Goal: Obtain resource: Download file/media

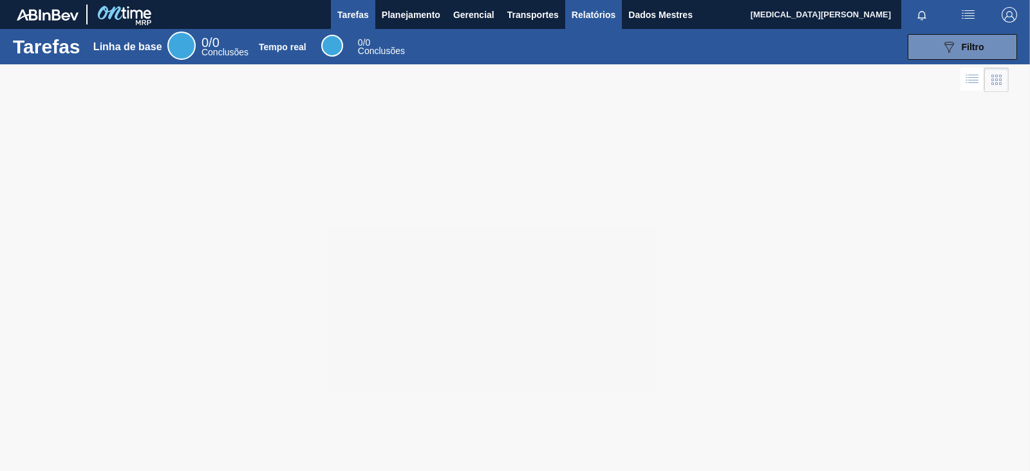
click at [598, 17] on font "Relatórios" at bounding box center [594, 15] width 44 height 10
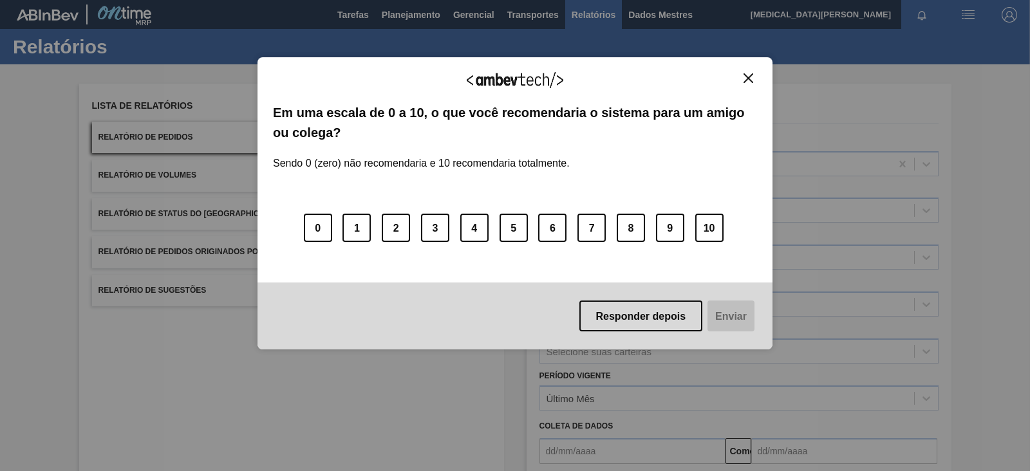
click at [755, 73] on button "Fechar" at bounding box center [748, 78] width 17 height 11
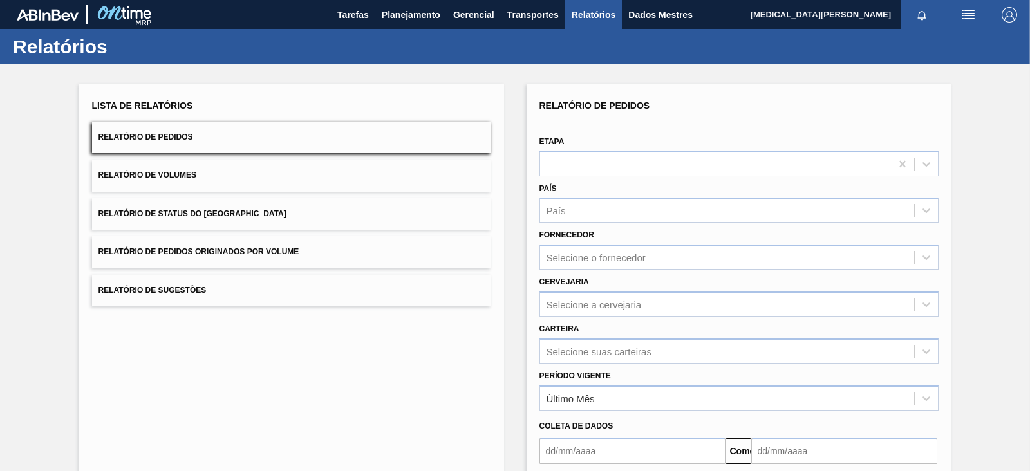
click at [634, 364] on div "Período Vigente Último Mês" at bounding box center [739, 387] width 410 height 47
click at [638, 351] on div "Selecione suas carteiras" at bounding box center [739, 351] width 399 height 25
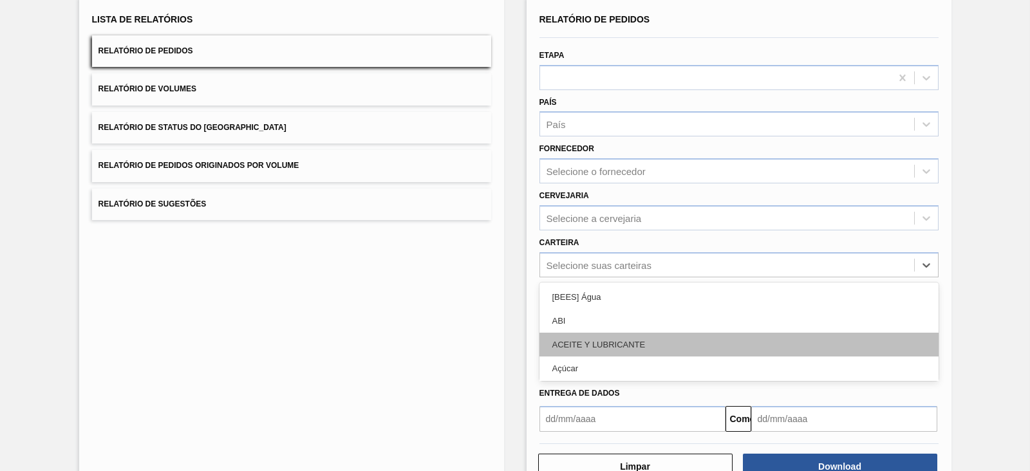
scroll to position [93, 0]
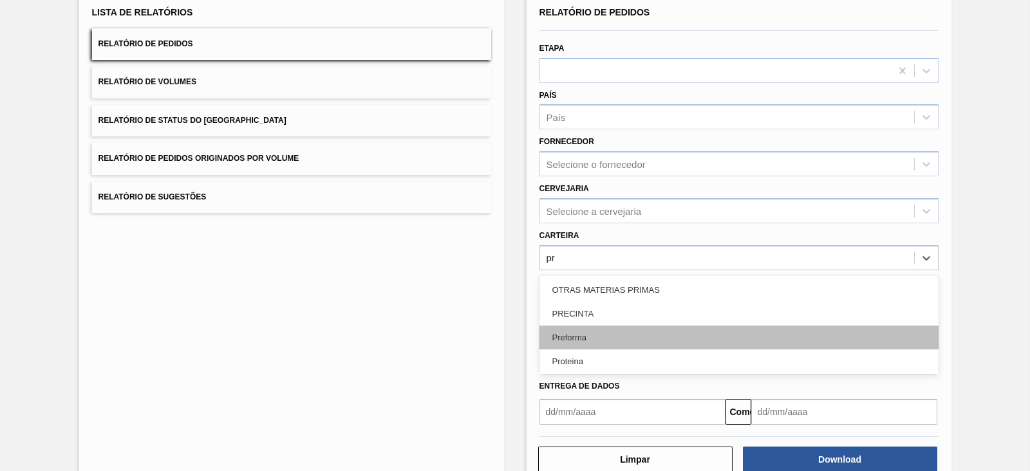
type input "pre"
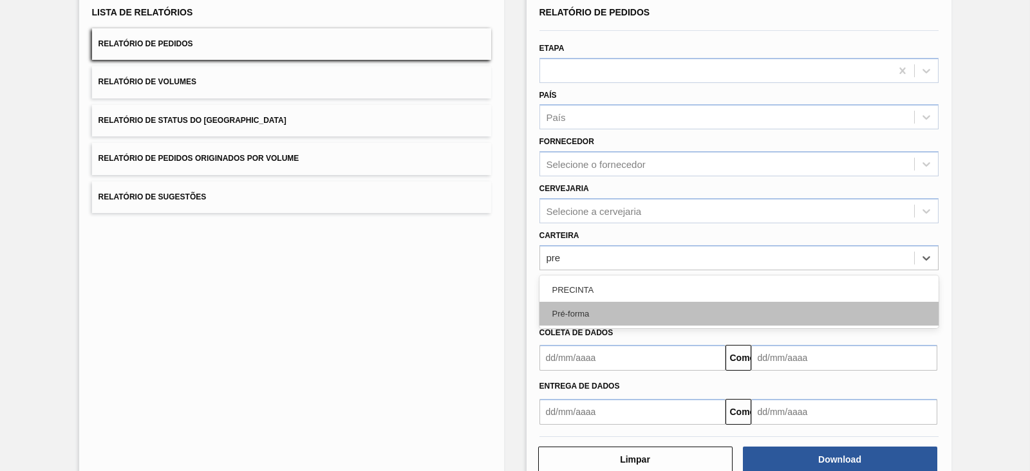
click at [615, 305] on div "Pré-forma" at bounding box center [739, 314] width 399 height 24
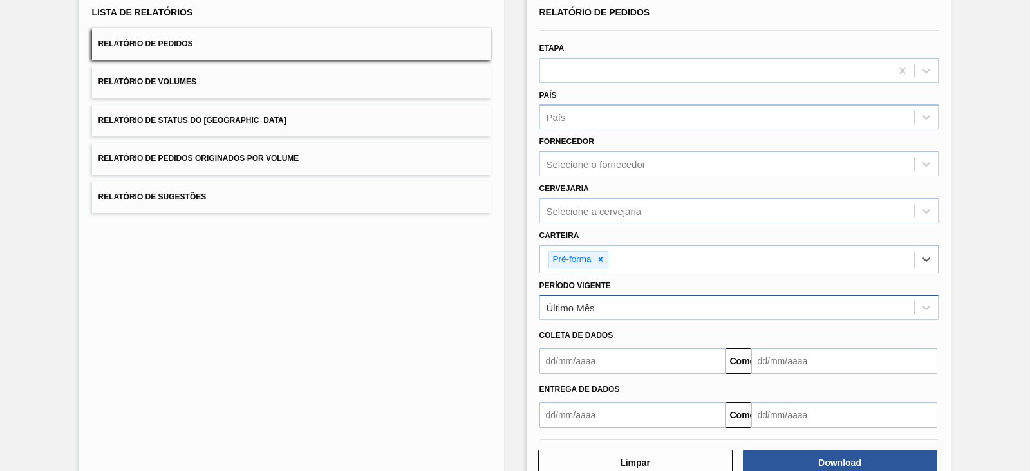
click at [594, 303] on div "Último Mês" at bounding box center [727, 308] width 374 height 19
drag, startPoint x: 500, startPoint y: 393, endPoint x: 599, endPoint y: 381, distance: 99.8
click at [503, 392] on div "Lista de Relatórios Relatório de Pedidos Relatório de Volumes Relatório de Stat…" at bounding box center [515, 238] width 1030 height 535
click at [624, 363] on input "text" at bounding box center [633, 361] width 186 height 26
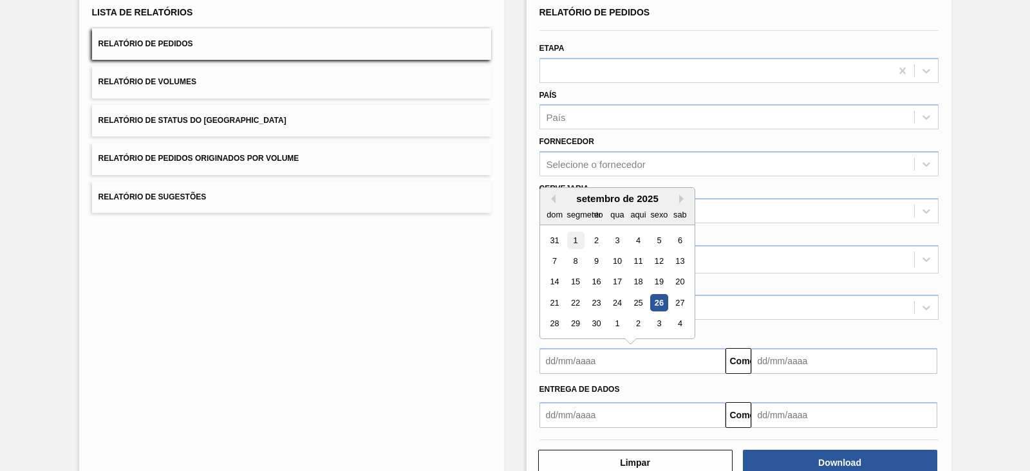
click at [571, 236] on div "1" at bounding box center [575, 240] width 17 height 17
type input "[DATE]"
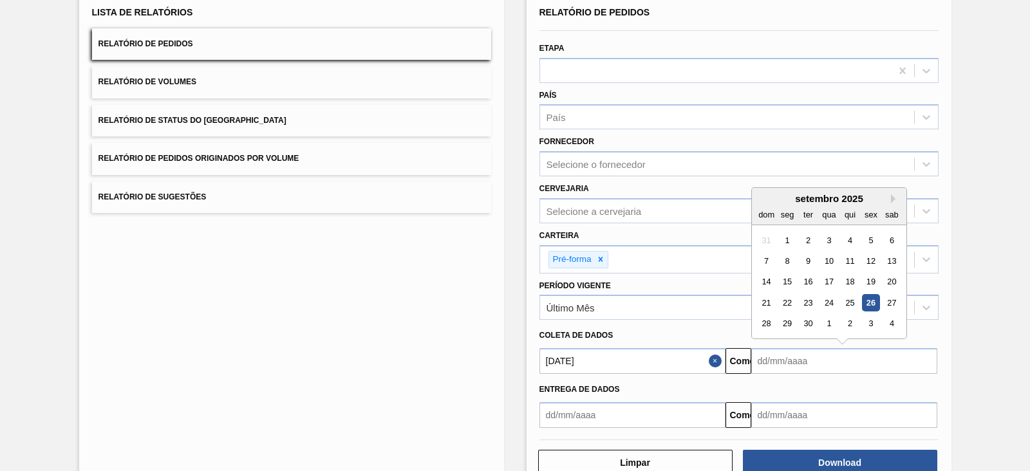
click at [813, 364] on input "text" at bounding box center [845, 361] width 186 height 26
click at [806, 319] on font "30" at bounding box center [808, 324] width 9 height 10
type input "[DATE]"
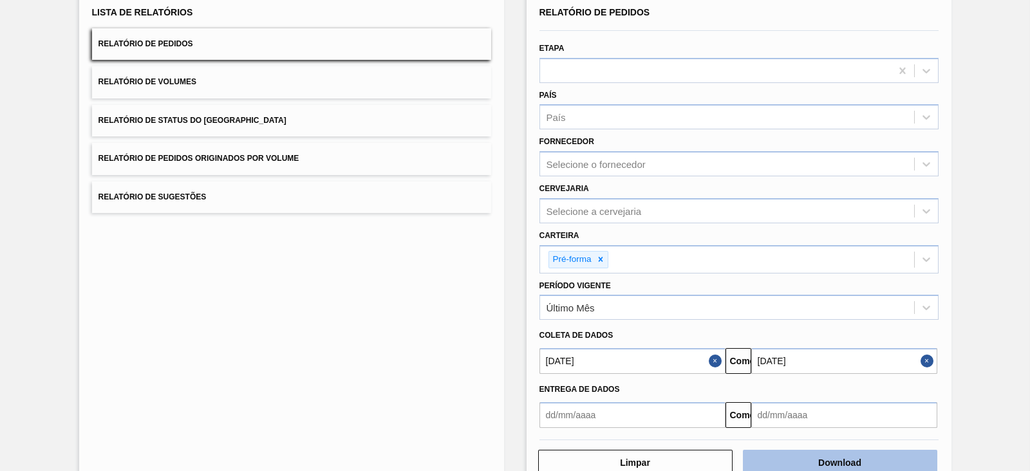
click at [847, 450] on button "Download" at bounding box center [840, 463] width 194 height 26
